Goal: Check status: Check status

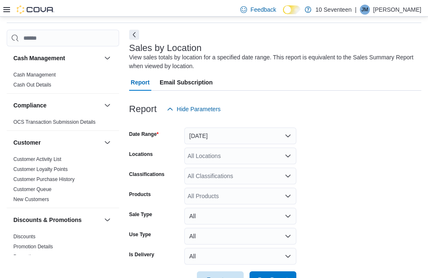
scroll to position [24, 0]
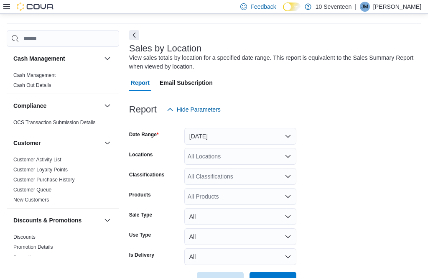
click at [292, 278] on button "Run Report" at bounding box center [273, 280] width 47 height 17
click at [274, 278] on span "Run Report" at bounding box center [273, 280] width 30 height 8
click at [266, 278] on span "Run Report" at bounding box center [273, 280] width 30 height 8
click at [272, 278] on span "Run Report" at bounding box center [273, 280] width 30 height 8
click at [274, 278] on span "Run Report" at bounding box center [273, 280] width 30 height 8
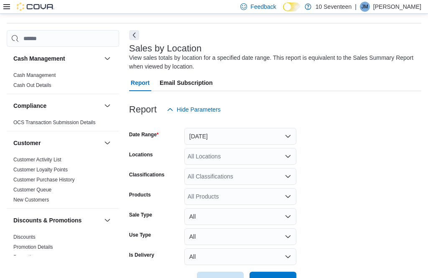
click at [274, 278] on span "Run Report" at bounding box center [273, 280] width 30 height 8
click at [278, 278] on span "Run Report" at bounding box center [273, 280] width 30 height 8
click at [274, 278] on span "Run Report" at bounding box center [273, 280] width 30 height 8
click at [276, 278] on span "Run Report" at bounding box center [273, 280] width 30 height 8
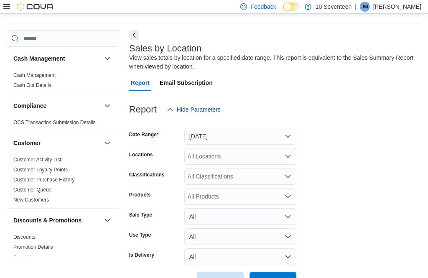
click at [279, 278] on span "Run Report" at bounding box center [273, 280] width 30 height 8
click at [277, 278] on span "Run Report" at bounding box center [273, 280] width 30 height 8
click at [272, 278] on span "Run Report" at bounding box center [273, 280] width 30 height 8
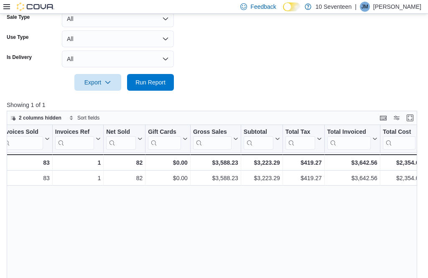
scroll to position [0, 0]
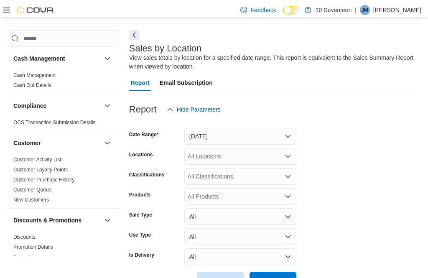
scroll to position [24, 0]
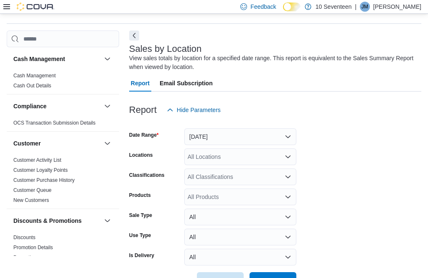
click at [271, 278] on span "Run Report" at bounding box center [273, 281] width 30 height 8
click at [278, 278] on span "Run Report" at bounding box center [273, 280] width 37 height 17
click at [273, 278] on span "Run Report" at bounding box center [273, 280] width 37 height 17
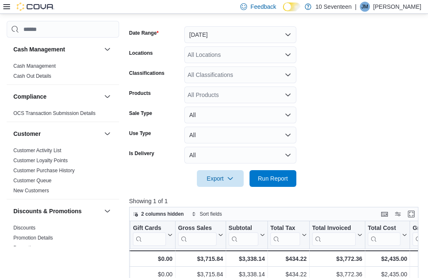
scroll to position [0, 237]
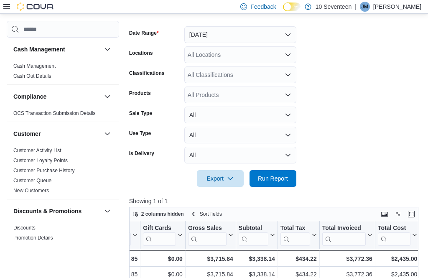
click at [60, 151] on link "Customer Activity List" at bounding box center [37, 151] width 48 height 6
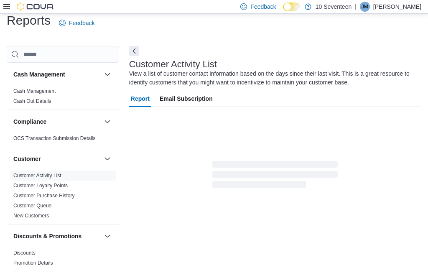
scroll to position [3, 0]
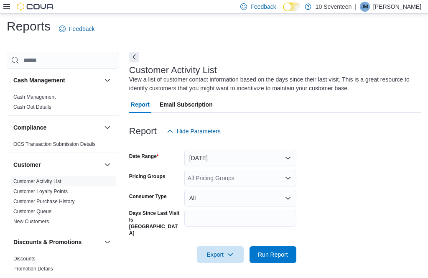
click at [279, 159] on button "[DATE]" at bounding box center [241, 158] width 112 height 17
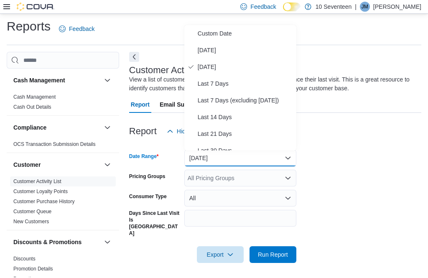
click at [266, 51] on span "[DATE]" at bounding box center [245, 50] width 95 height 10
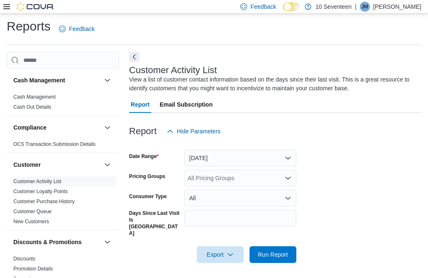
click at [281, 251] on span "Run Report" at bounding box center [273, 255] width 30 height 8
click at [283, 248] on span "Run Report" at bounding box center [273, 254] width 37 height 17
click at [282, 251] on span "Run Report" at bounding box center [273, 255] width 30 height 8
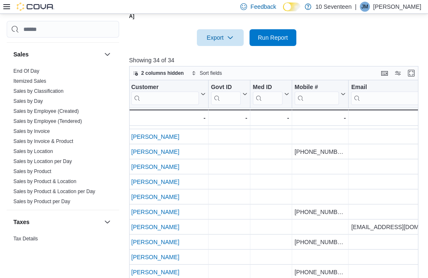
scroll to position [578, 0]
click at [39, 153] on link "Sales by Location" at bounding box center [33, 152] width 40 height 6
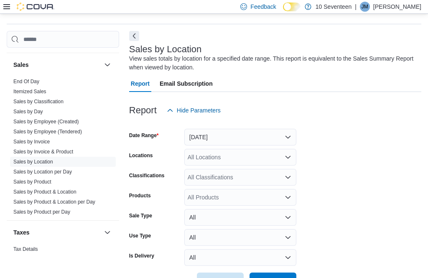
scroll to position [26, 0]
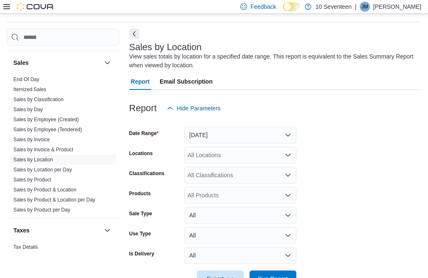
click at [264, 140] on button "[DATE]" at bounding box center [241, 135] width 112 height 17
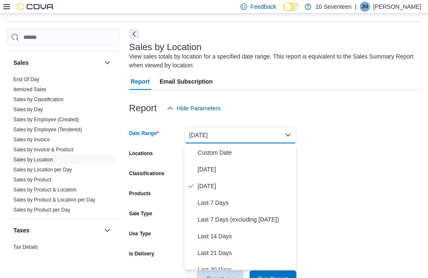
click at [246, 171] on span "[DATE]" at bounding box center [245, 169] width 95 height 10
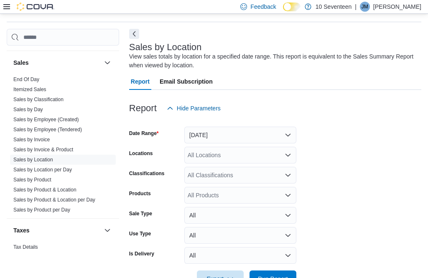
click at [279, 278] on span "Run Report" at bounding box center [273, 279] width 30 height 8
click at [272, 278] on span "Run Report" at bounding box center [273, 279] width 30 height 8
click at [279, 278] on span "Run Report" at bounding box center [273, 279] width 30 height 8
click at [274, 278] on span "Run Report" at bounding box center [273, 279] width 37 height 17
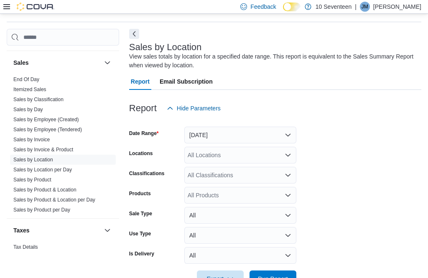
click at [281, 278] on span "Run Report" at bounding box center [273, 279] width 37 height 17
click at [277, 278] on span "Run Report" at bounding box center [273, 279] width 37 height 17
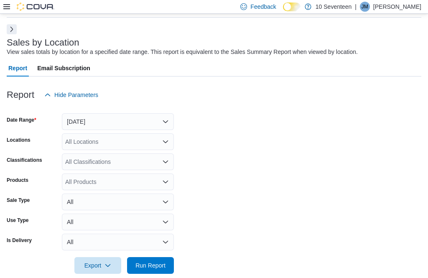
scroll to position [34, 0]
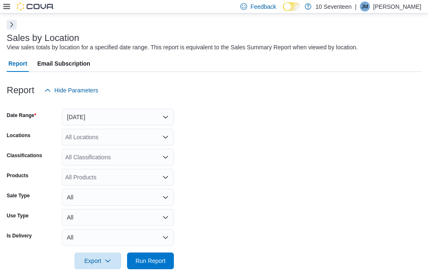
click at [149, 270] on span "Run Report" at bounding box center [150, 261] width 37 height 17
click at [144, 269] on span "Run Report" at bounding box center [150, 261] width 37 height 17
click at [145, 262] on span "Run Report" at bounding box center [151, 261] width 30 height 8
click at [146, 265] on span "Run Report" at bounding box center [151, 261] width 30 height 8
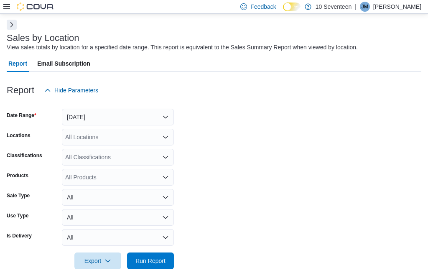
click at [146, 264] on span "Run Report" at bounding box center [151, 261] width 30 height 8
click at [150, 265] on span "Run Report" at bounding box center [151, 261] width 30 height 8
click at [150, 262] on span "Run Report" at bounding box center [151, 261] width 30 height 8
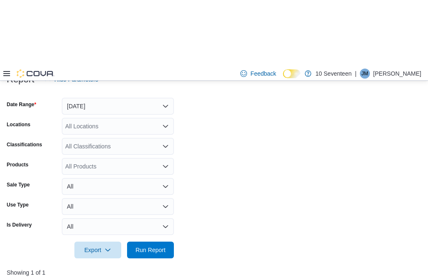
scroll to position [46, 0]
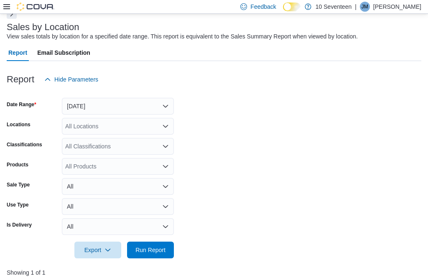
click at [153, 109] on button "[DATE]" at bounding box center [118, 106] width 112 height 17
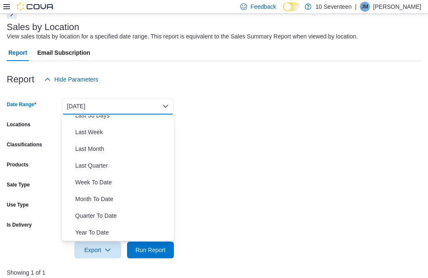
scroll to position [126, 0]
click at [119, 199] on span "Month To Date" at bounding box center [122, 199] width 95 height 10
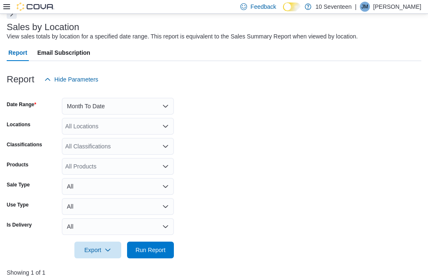
click at [157, 254] on span "Run Report" at bounding box center [151, 250] width 30 height 8
click at [154, 256] on span "Run Report" at bounding box center [150, 250] width 37 height 17
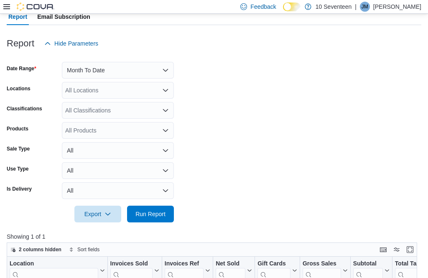
scroll to position [70, 0]
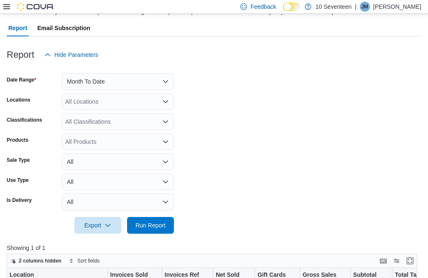
click at [162, 79] on button "Month To Date" at bounding box center [118, 81] width 112 height 17
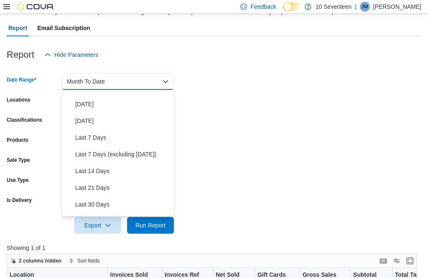
scroll to position [11, 0]
click at [121, 106] on span "[DATE]" at bounding box center [122, 105] width 95 height 10
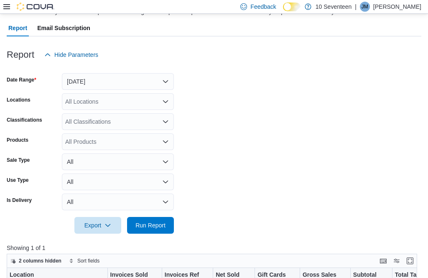
click at [161, 231] on span "Run Report" at bounding box center [150, 225] width 37 height 17
click at [157, 224] on span "Run Report" at bounding box center [151, 225] width 30 height 8
click at [159, 228] on span "Run Report" at bounding box center [151, 225] width 30 height 8
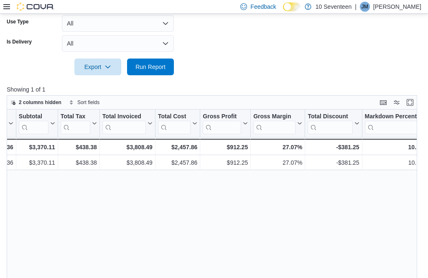
scroll to position [0, 335]
